Goal: Task Accomplishment & Management: Manage account settings

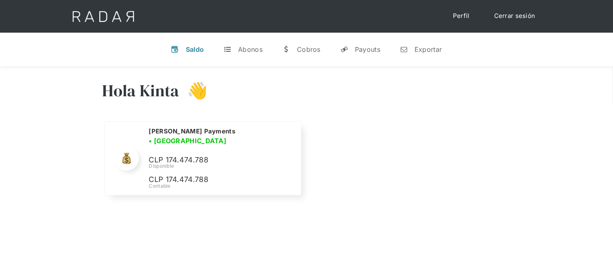
click at [500, 16] on link "Cerrar sesión" at bounding box center [515, 16] width 58 height 16
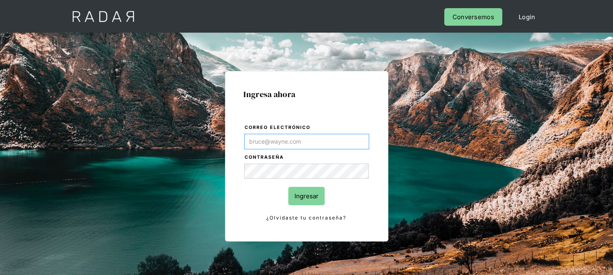
type input "[EMAIL_ADDRESS][DOMAIN_NAME]"
click at [311, 201] on input "Ingresar" at bounding box center [306, 196] width 36 height 18
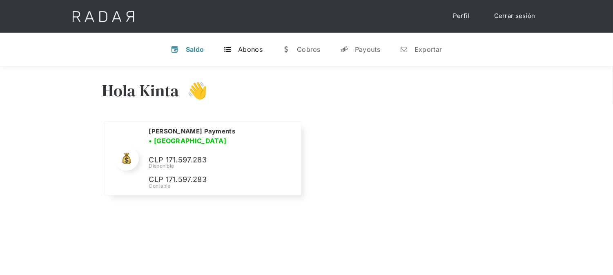
click at [251, 55] on link "t Abonos" at bounding box center [243, 49] width 52 height 21
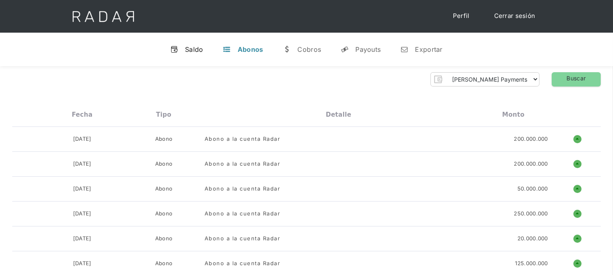
click at [190, 55] on link "v Saldo" at bounding box center [187, 49] width 46 height 21
